Goal: Communication & Community: Participate in discussion

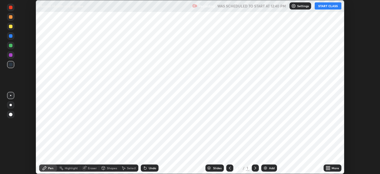
scroll to position [174, 380]
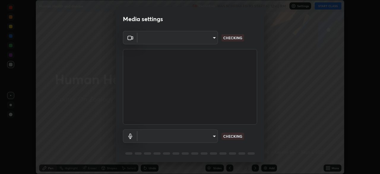
type input "6fd5a11214182fe3dbcd63879dc51230d69f1da36812afabedb7f77605f255ed"
click at [212, 138] on body "Erase all Human Health and disease Recording WAS SCHEDULED TO START AT 12:40 PM…" at bounding box center [190, 87] width 380 height 174
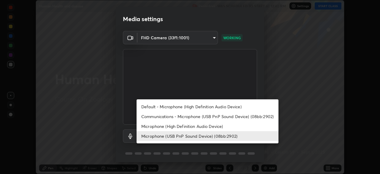
click at [215, 116] on li "Communications - Microphone (USB PnP Sound Device) (08bb:2902)" at bounding box center [208, 116] width 142 height 10
type input "communications"
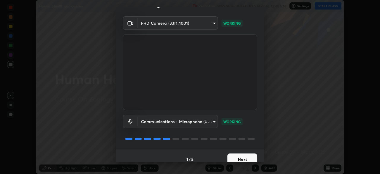
scroll to position [21, 0]
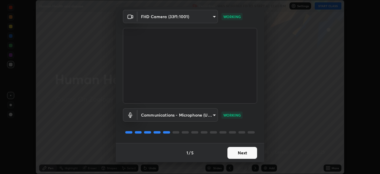
click at [237, 152] on button "Next" at bounding box center [243, 153] width 30 height 12
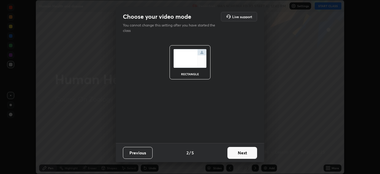
scroll to position [0, 0]
click at [240, 154] on button "Next" at bounding box center [243, 153] width 30 height 12
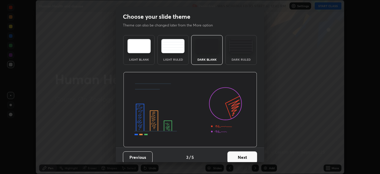
click at [239, 152] on button "Next" at bounding box center [243, 157] width 30 height 12
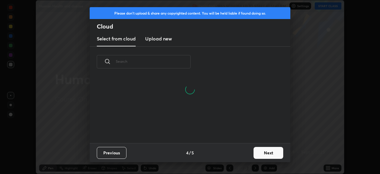
click at [257, 152] on button "Next" at bounding box center [269, 153] width 30 height 12
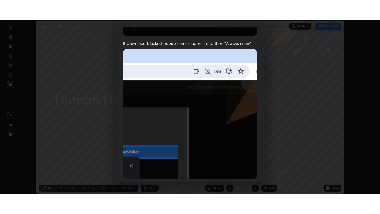
scroll to position [130, 0]
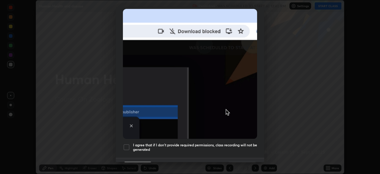
click at [129, 145] on div at bounding box center [126, 147] width 7 height 7
click at [238, 162] on button "Done" at bounding box center [243, 168] width 30 height 12
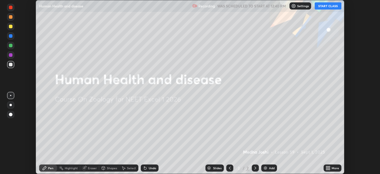
click at [323, 6] on button "START CLASS" at bounding box center [328, 5] width 27 height 7
click at [329, 169] on icon at bounding box center [329, 168] width 1 height 1
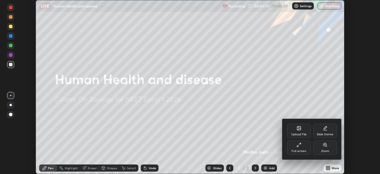
click at [297, 145] on icon at bounding box center [299, 144] width 5 height 5
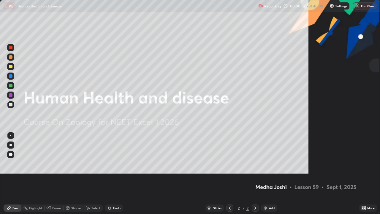
scroll to position [214, 380]
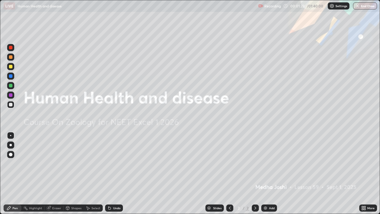
click at [269, 174] on div "Add" at bounding box center [272, 208] width 6 height 3
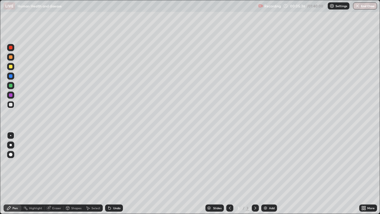
click at [10, 57] on div at bounding box center [11, 57] width 4 height 4
click at [7, 105] on div at bounding box center [10, 104] width 7 height 7
click at [116, 174] on div "Undo" at bounding box center [116, 208] width 7 height 3
click at [112, 174] on div "Undo" at bounding box center [114, 207] width 18 height 7
click at [13, 57] on div at bounding box center [10, 56] width 7 height 7
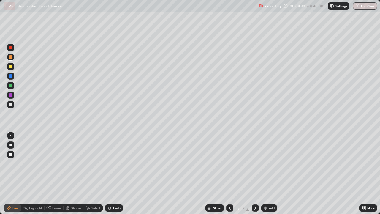
click at [12, 103] on div at bounding box center [11, 105] width 4 height 4
click at [10, 59] on div at bounding box center [11, 57] width 4 height 4
click at [11, 105] on div at bounding box center [11, 105] width 4 height 4
click at [10, 76] on div at bounding box center [11, 76] width 4 height 4
click at [8, 105] on div at bounding box center [10, 104] width 7 height 7
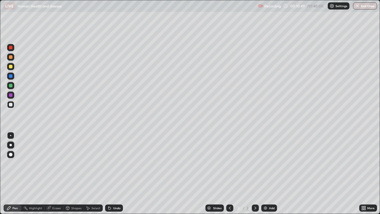
click at [109, 174] on icon at bounding box center [109, 208] width 2 height 2
click at [10, 56] on div at bounding box center [11, 57] width 4 height 4
click at [12, 105] on div at bounding box center [11, 105] width 4 height 4
click at [12, 67] on div at bounding box center [11, 67] width 4 height 4
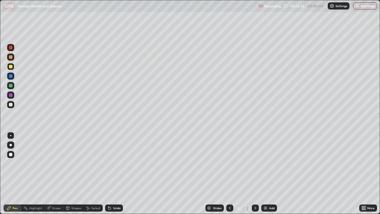
click at [10, 59] on div at bounding box center [11, 57] width 4 height 4
click at [12, 105] on div at bounding box center [11, 105] width 4 height 4
click at [10, 86] on div at bounding box center [11, 86] width 4 height 4
click at [10, 95] on div at bounding box center [11, 95] width 4 height 4
click at [108, 174] on icon at bounding box center [108, 207] width 1 height 1
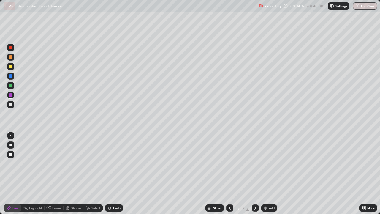
click at [267, 174] on img at bounding box center [265, 208] width 5 height 5
click at [271, 174] on div "Add" at bounding box center [272, 208] width 6 height 3
click at [13, 56] on div at bounding box center [10, 56] width 7 height 7
click at [9, 65] on div at bounding box center [11, 67] width 4 height 4
click at [114, 174] on div "Undo" at bounding box center [116, 208] width 7 height 3
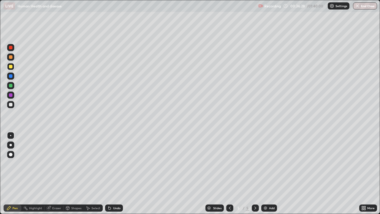
click at [10, 107] on div at bounding box center [10, 104] width 7 height 7
click at [229, 174] on icon at bounding box center [230, 208] width 2 height 3
click at [255, 174] on icon at bounding box center [255, 208] width 5 height 5
click at [270, 174] on div "Add" at bounding box center [269, 207] width 16 height 7
click at [11, 65] on div at bounding box center [11, 67] width 4 height 4
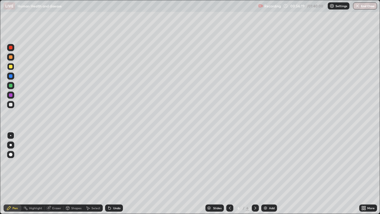
click at [12, 57] on div at bounding box center [11, 57] width 4 height 4
click at [14, 68] on div at bounding box center [10, 66] width 7 height 7
click at [108, 174] on icon at bounding box center [108, 207] width 1 height 1
click at [112, 174] on div "Undo" at bounding box center [114, 207] width 18 height 7
click at [12, 85] on div at bounding box center [11, 86] width 4 height 4
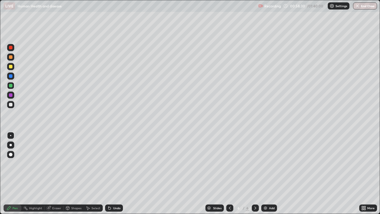
click at [11, 104] on div at bounding box center [11, 105] width 4 height 4
click at [115, 174] on div "Undo" at bounding box center [114, 207] width 18 height 7
click at [114, 174] on div "Undo" at bounding box center [114, 207] width 18 height 7
click at [111, 174] on icon at bounding box center [109, 208] width 5 height 5
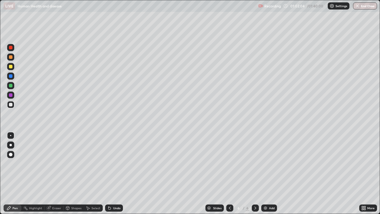
click at [116, 174] on div "Undo" at bounding box center [116, 208] width 7 height 3
click at [13, 86] on div at bounding box center [10, 85] width 7 height 7
click at [11, 106] on div at bounding box center [11, 105] width 4 height 4
click at [11, 86] on div at bounding box center [11, 86] width 4 height 4
click at [11, 105] on div at bounding box center [11, 105] width 4 height 4
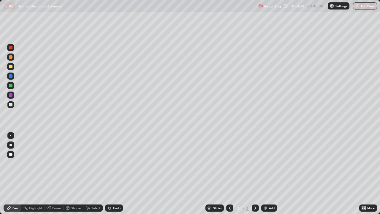
click at [12, 87] on div at bounding box center [11, 86] width 4 height 4
click at [10, 103] on div at bounding box center [11, 105] width 4 height 4
click at [9, 76] on div at bounding box center [11, 76] width 4 height 4
click at [13, 106] on div at bounding box center [10, 104] width 7 height 7
click at [11, 77] on div at bounding box center [11, 76] width 4 height 4
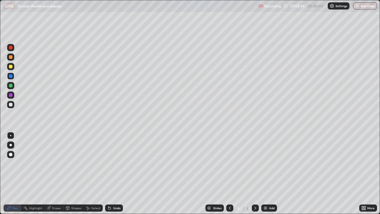
click at [9, 105] on div at bounding box center [11, 105] width 4 height 4
click at [12, 86] on div at bounding box center [11, 86] width 4 height 4
click at [9, 105] on div at bounding box center [11, 105] width 4 height 4
click at [113, 174] on div "Undo" at bounding box center [114, 207] width 18 height 7
click at [267, 174] on img at bounding box center [265, 208] width 5 height 5
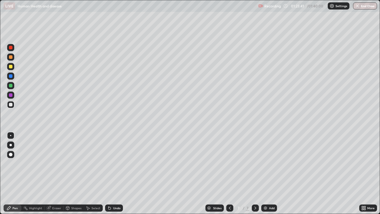
click at [11, 57] on div at bounding box center [11, 57] width 4 height 4
click at [10, 105] on div at bounding box center [11, 105] width 4 height 4
click at [11, 76] on div at bounding box center [11, 76] width 4 height 4
click at [10, 107] on div at bounding box center [10, 104] width 7 height 7
click at [359, 6] on img "button" at bounding box center [358, 6] width 5 height 5
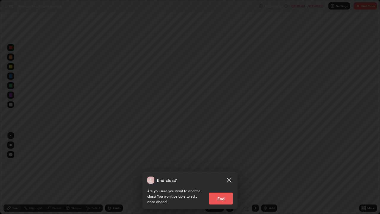
click at [222, 174] on button "End" at bounding box center [221, 199] width 24 height 12
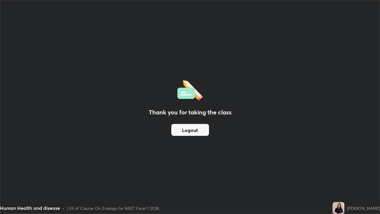
click at [193, 128] on button "Logout" at bounding box center [190, 130] width 38 height 12
